Goal: Information Seeking & Learning: Learn about a topic

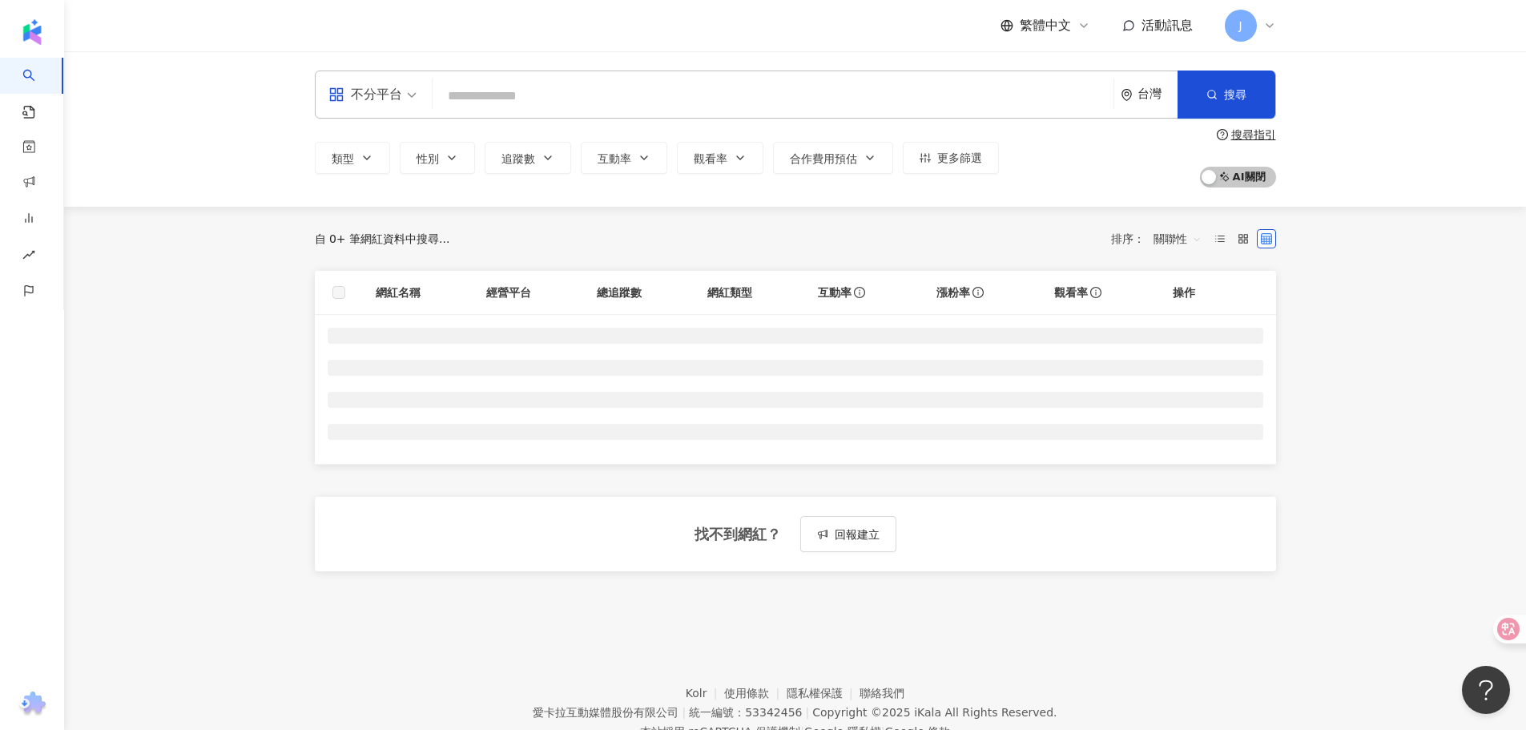
click at [469, 110] on input "search" at bounding box center [773, 96] width 668 height 30
click at [471, 96] on input "search" at bounding box center [773, 96] width 668 height 30
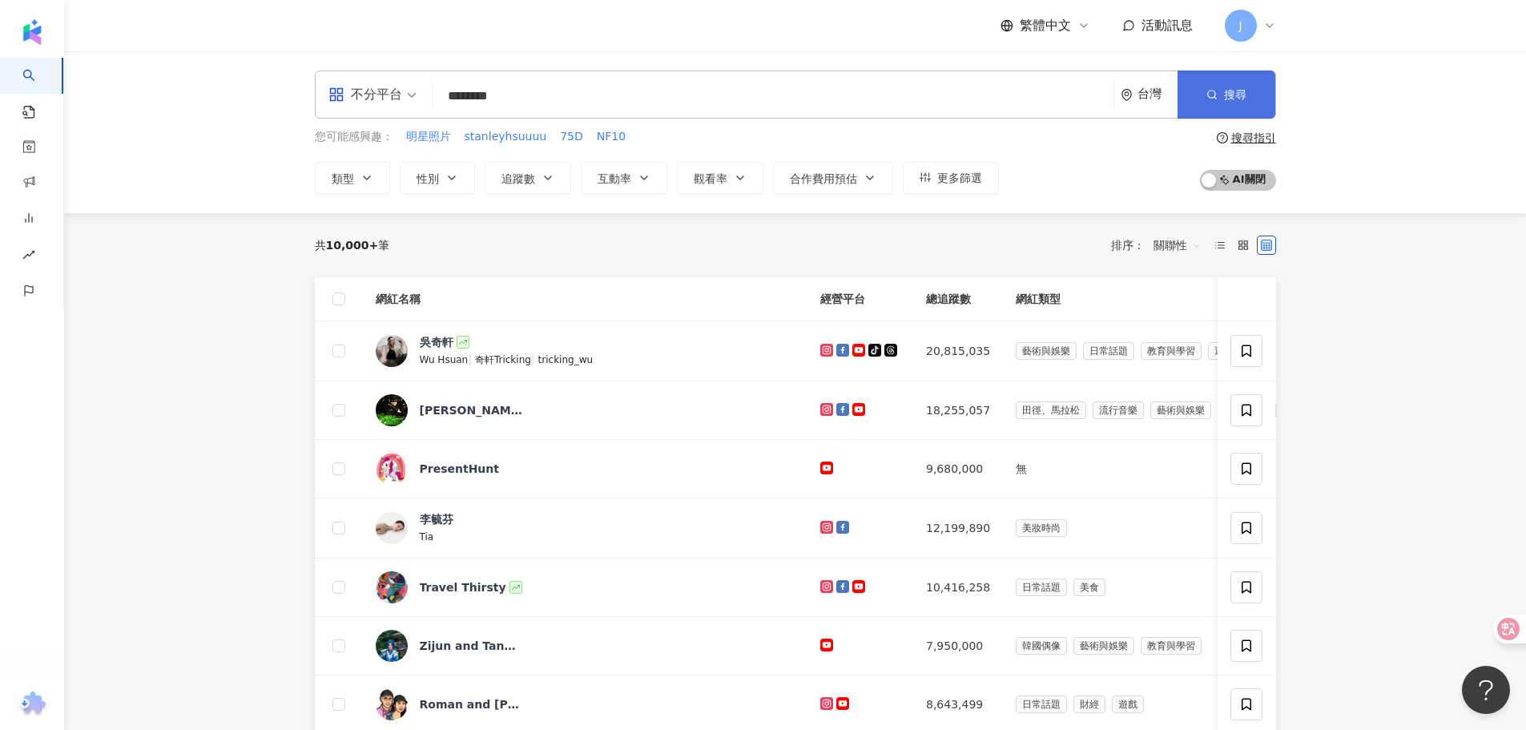
type input "********"
click at [1252, 84] on button "搜尋" at bounding box center [1227, 94] width 98 height 48
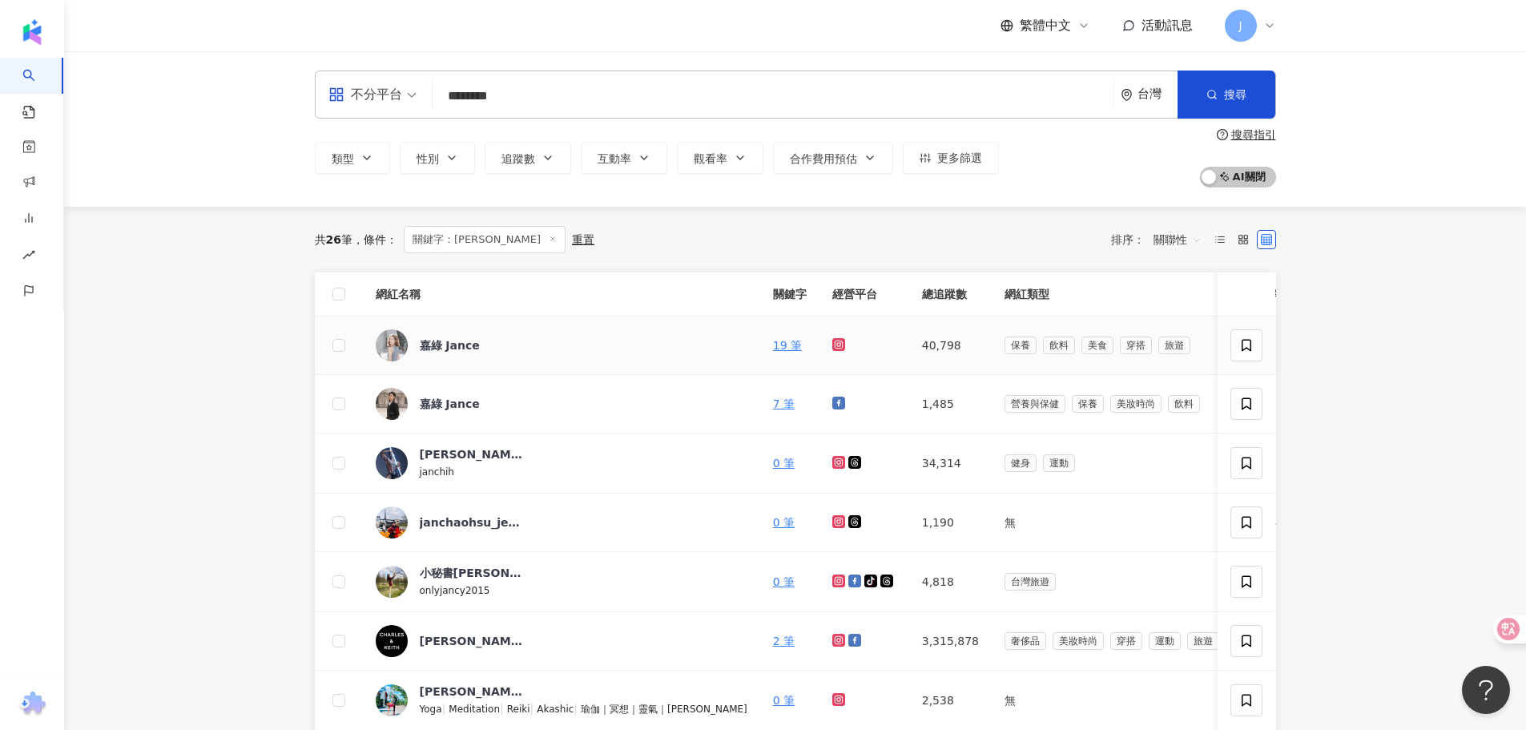
click at [589, 344] on div "嘉綠 Jance" at bounding box center [562, 345] width 372 height 32
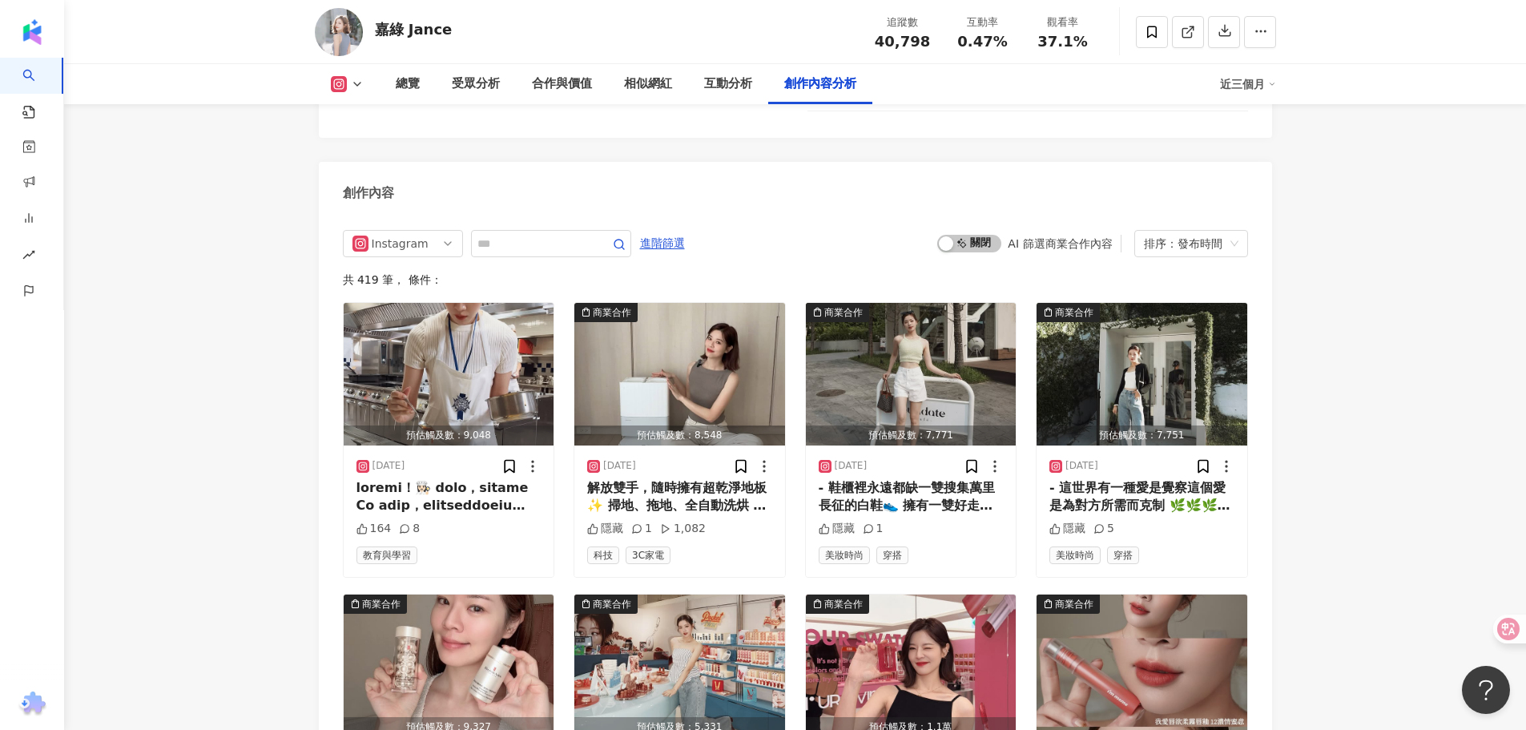
scroll to position [4566, 0]
